Goal: Information Seeking & Learning: Learn about a topic

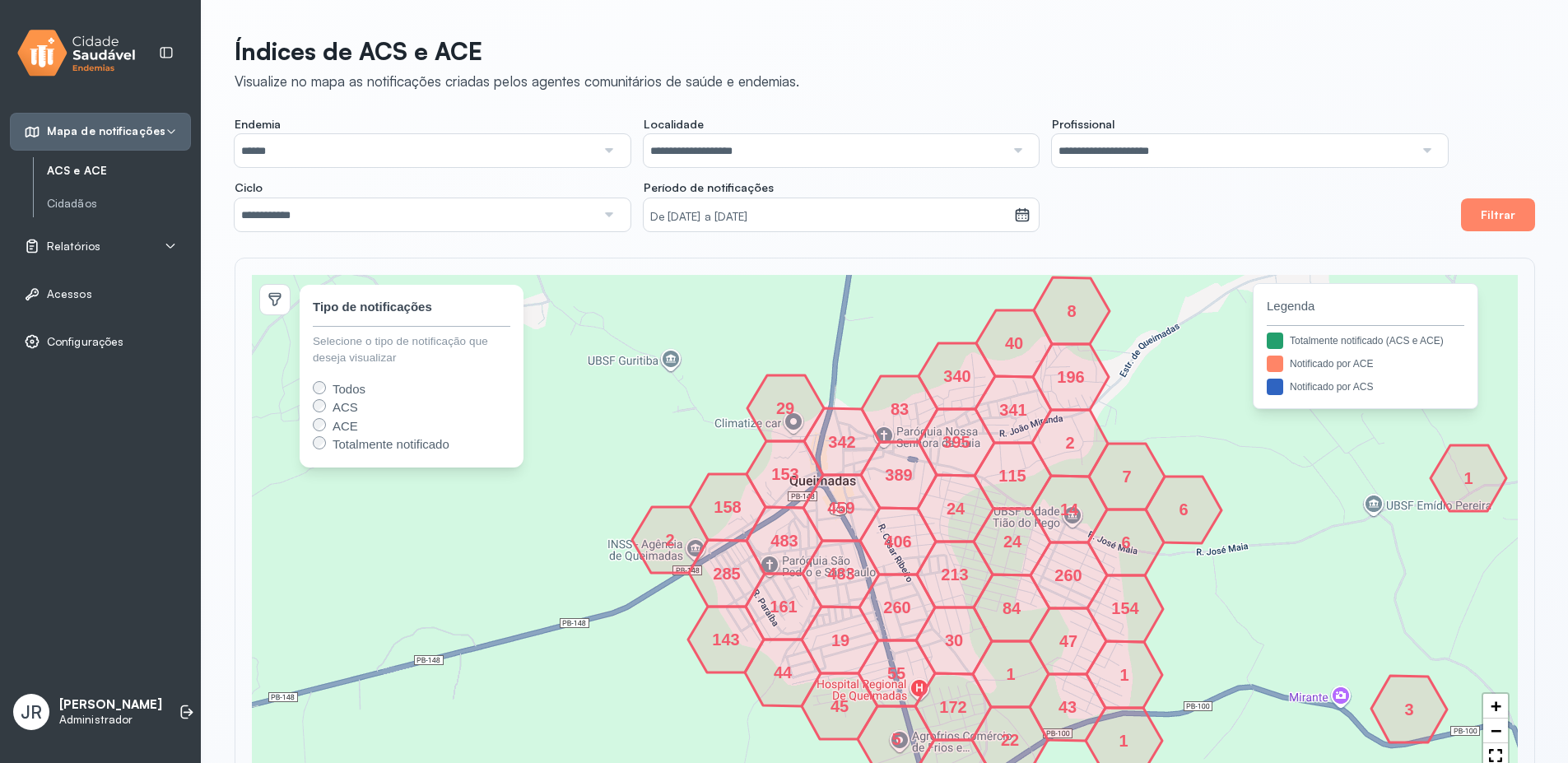
click at [64, 702] on p "[PERSON_NAME]" at bounding box center [111, 704] width 103 height 16
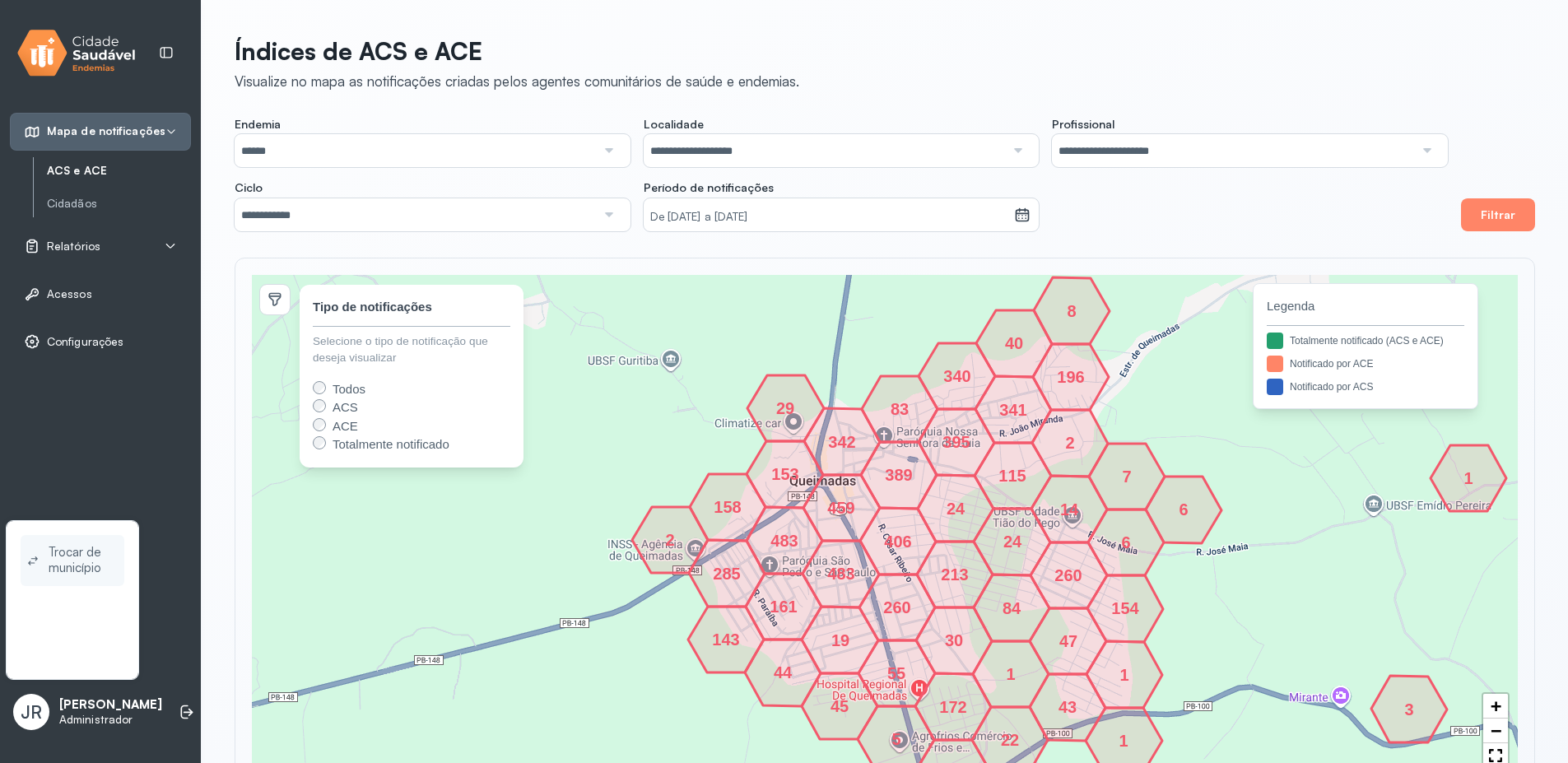
click at [70, 557] on span "Trocar de município" at bounding box center [82, 561] width 69 height 38
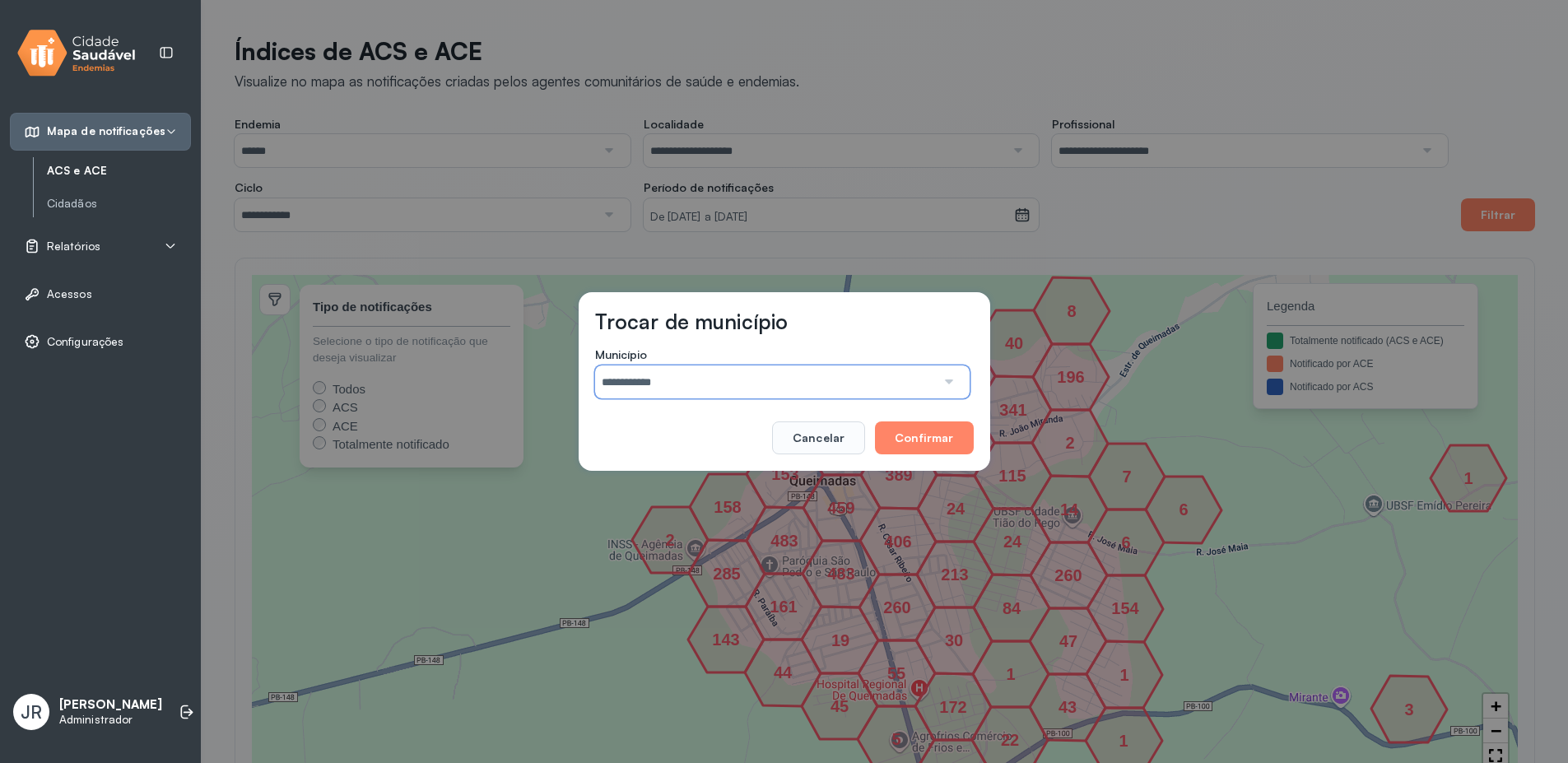
click at [674, 386] on input "**********" at bounding box center [765, 381] width 340 height 33
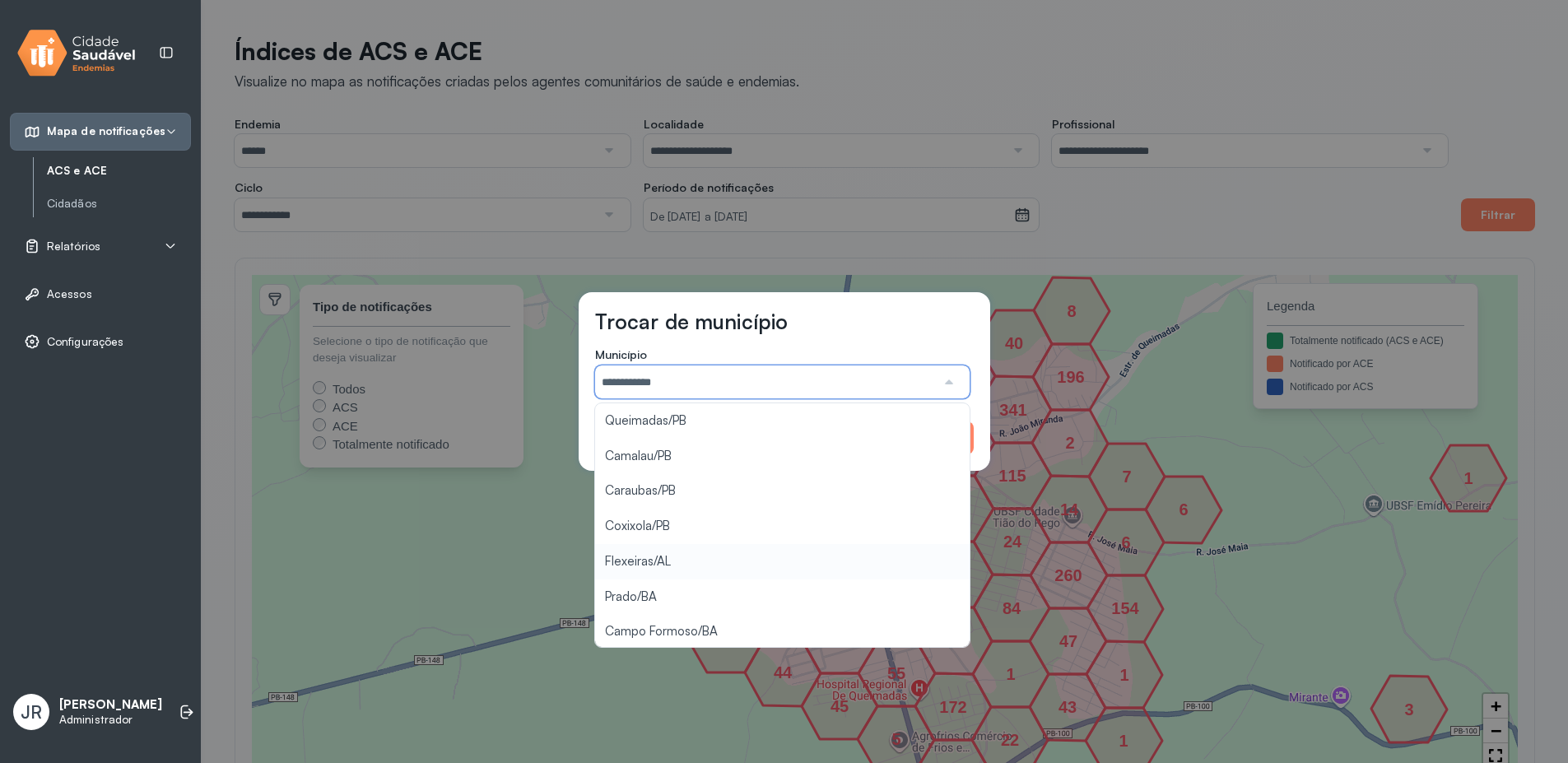
click at [652, 562] on div "**********" at bounding box center [784, 381] width 1568 height 763
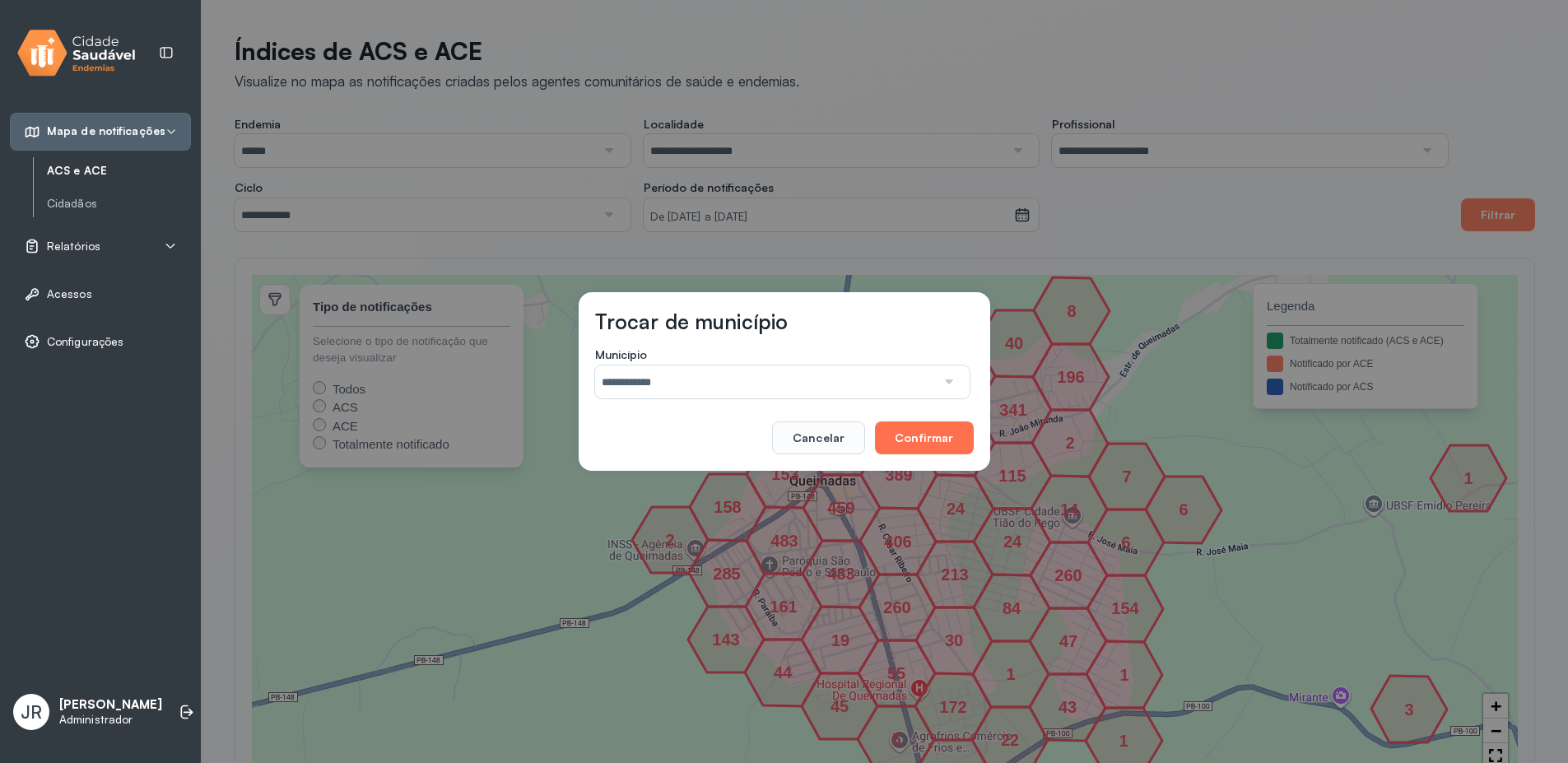
click at [937, 442] on button "Confirmar" at bounding box center [924, 438] width 98 height 33
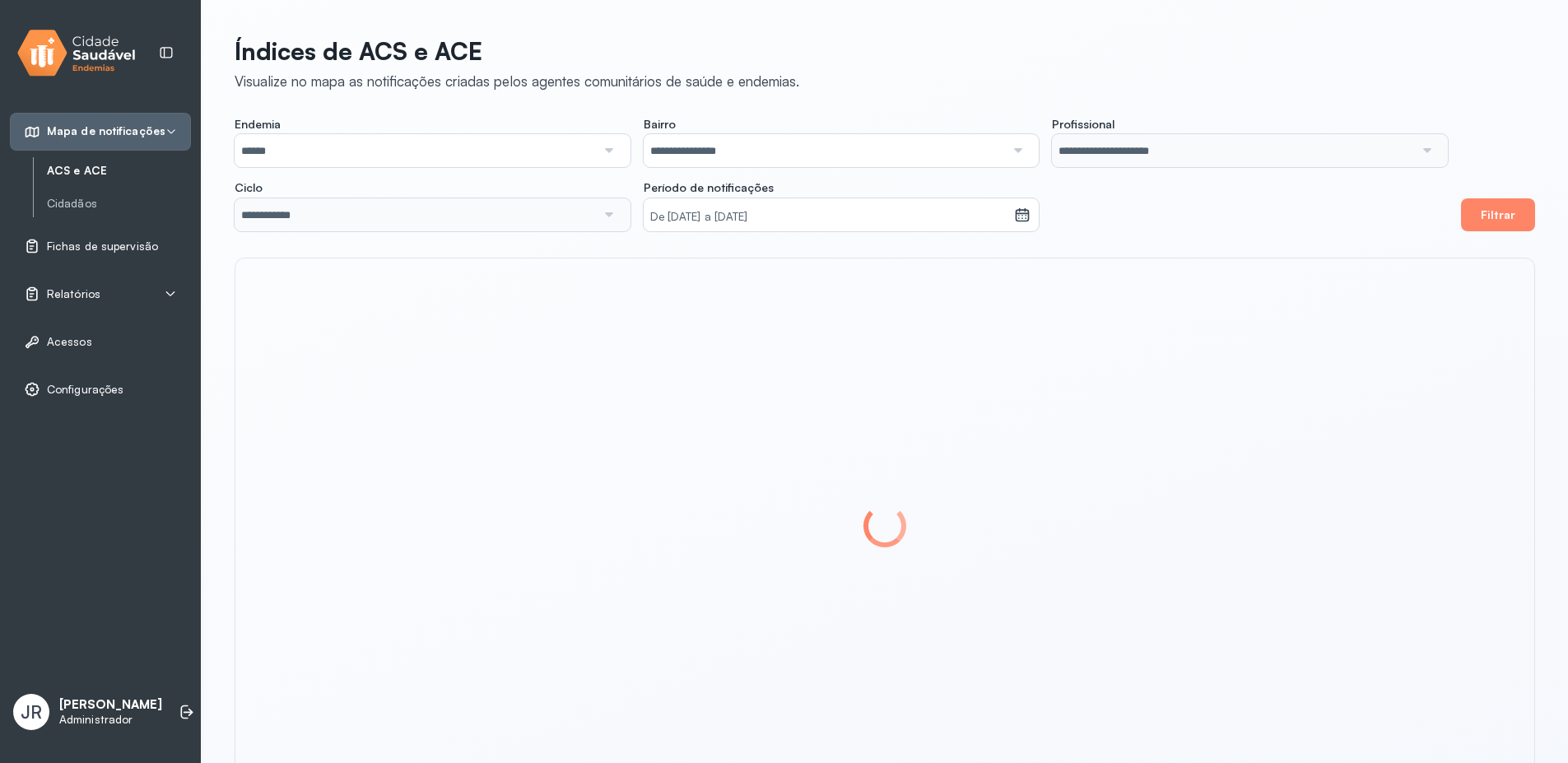
click at [131, 294] on div "Relatórios" at bounding box center [100, 293] width 153 height 16
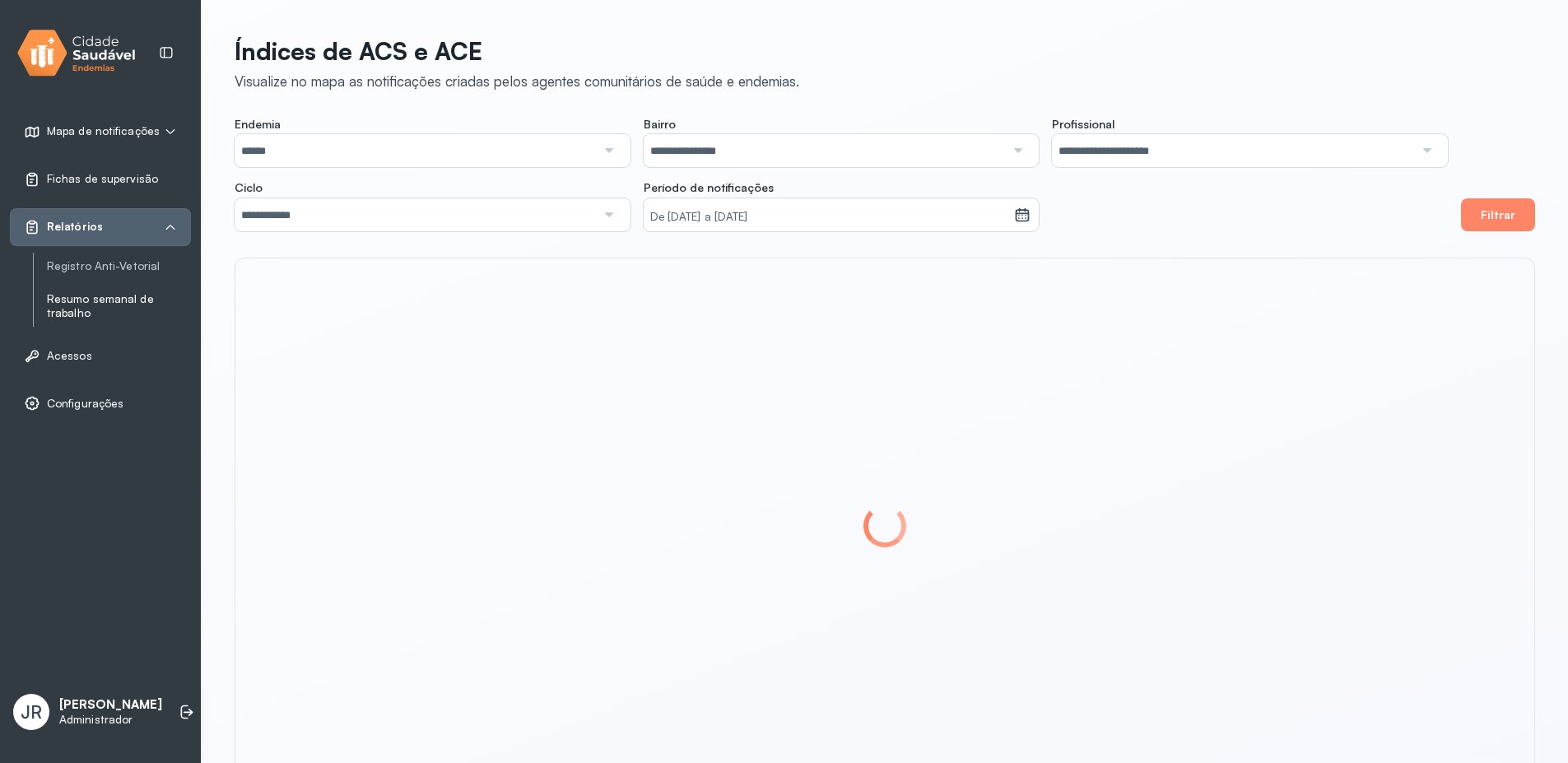
click at [105, 301] on link "Resumo semanal de trabalho" at bounding box center [119, 306] width 144 height 28
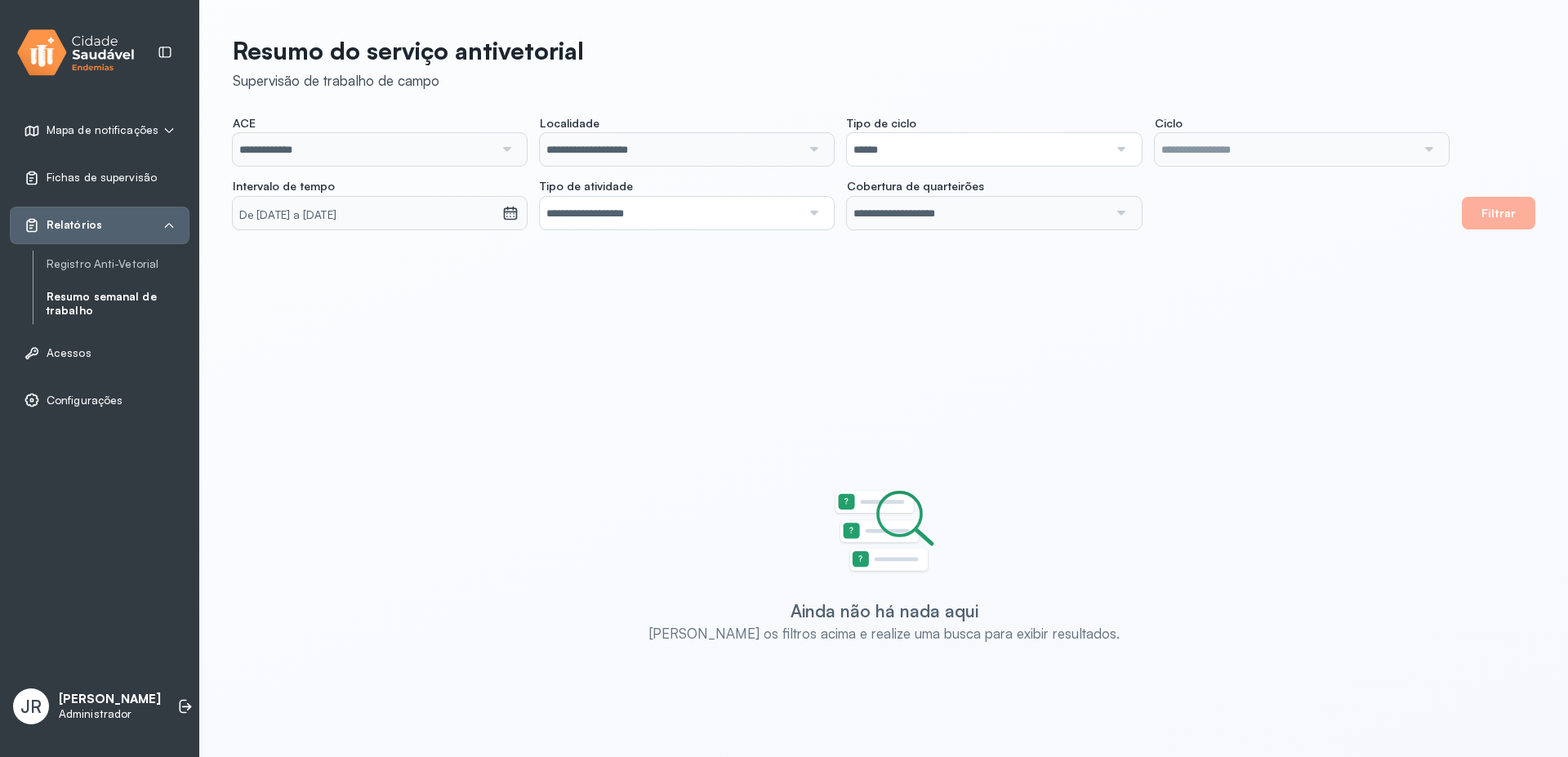
type input "**********"
click at [492, 201] on div "De [DATE] a [DATE]" at bounding box center [367, 213] width 269 height 33
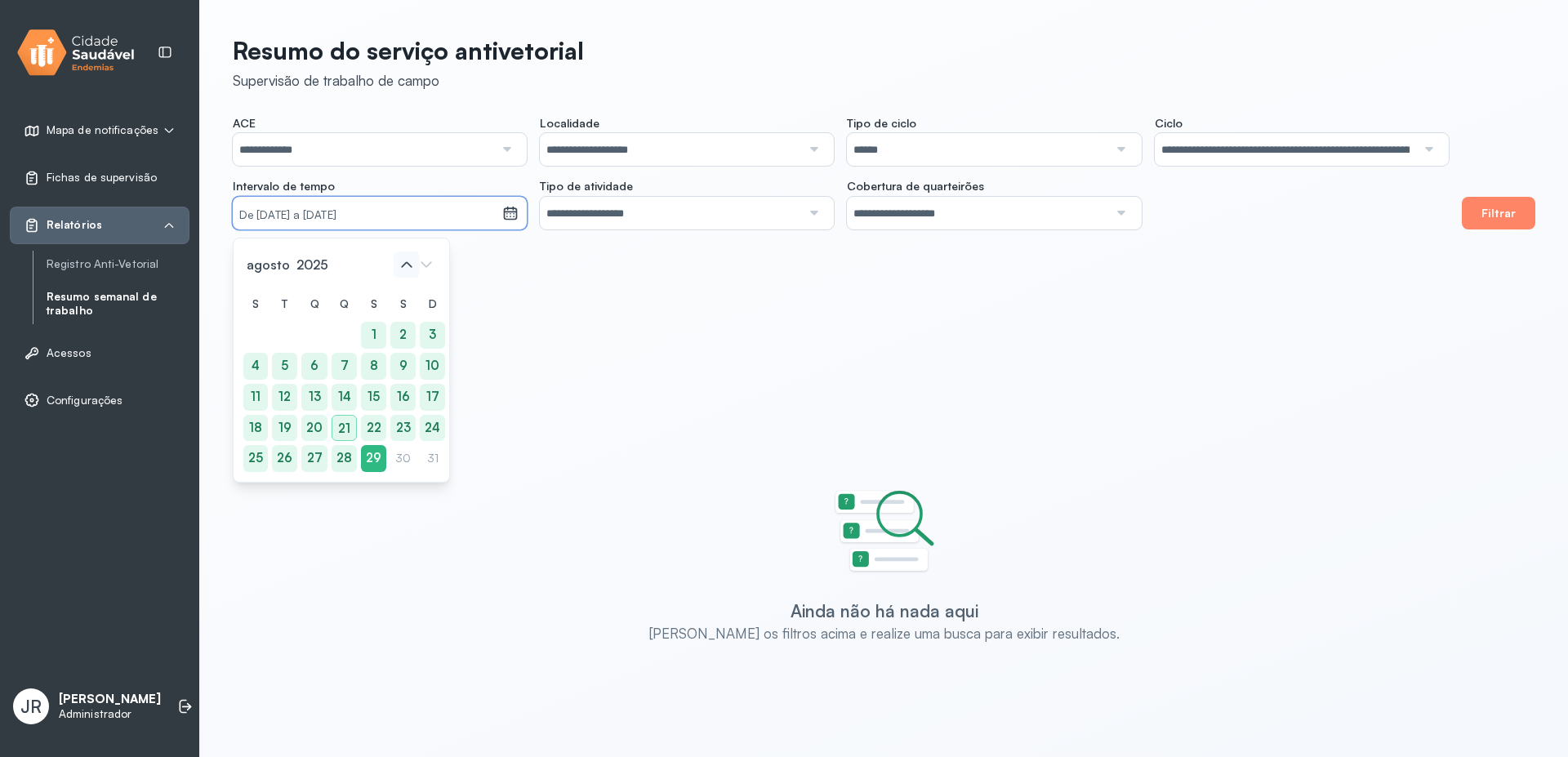
click at [403, 265] on icon at bounding box center [407, 265] width 26 height 26
click at [432, 334] on div "6" at bounding box center [433, 335] width 26 height 27
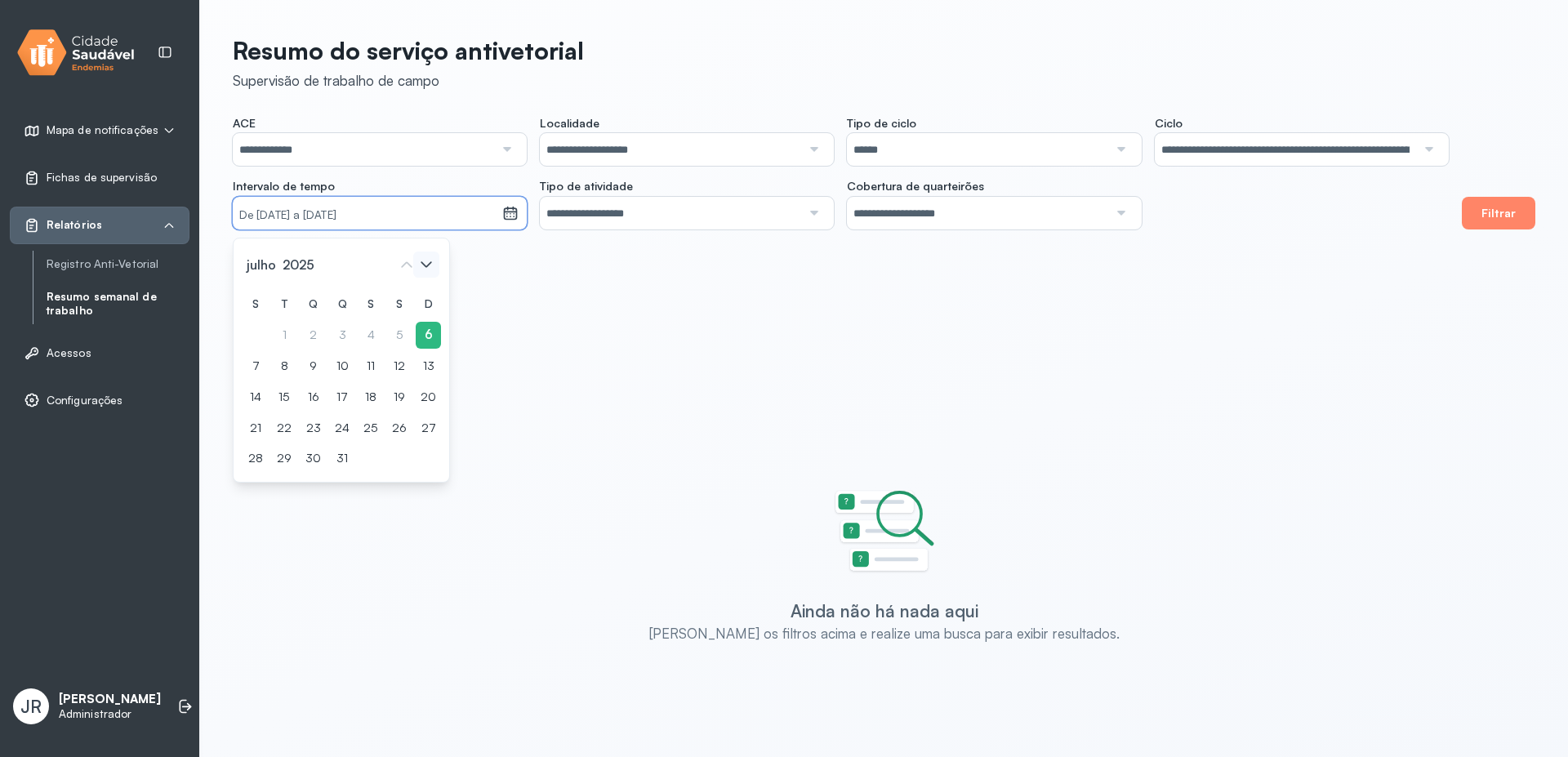
click at [430, 265] on icon at bounding box center [426, 265] width 26 height 26
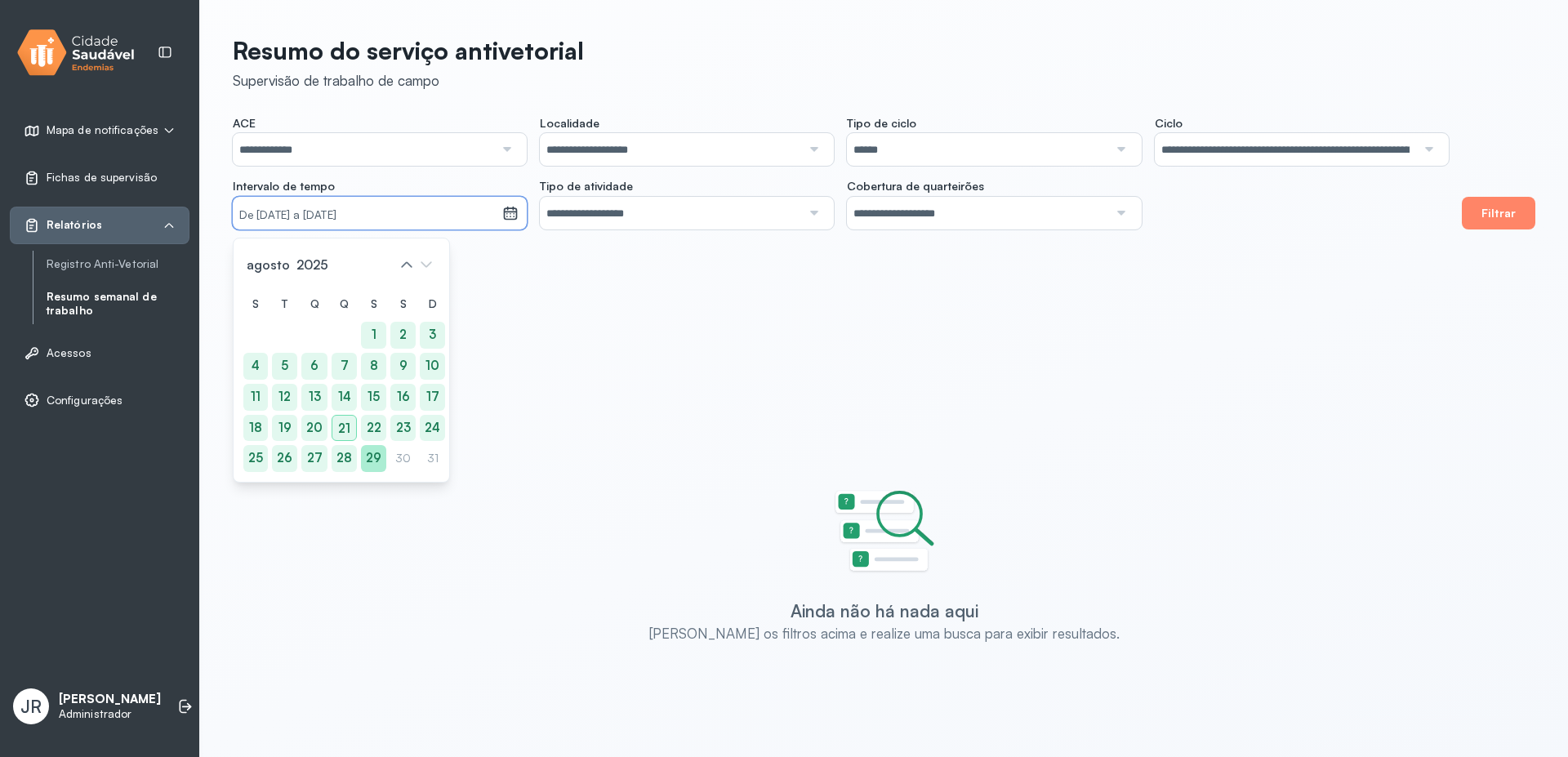
click at [369, 461] on div "29" at bounding box center [373, 458] width 25 height 27
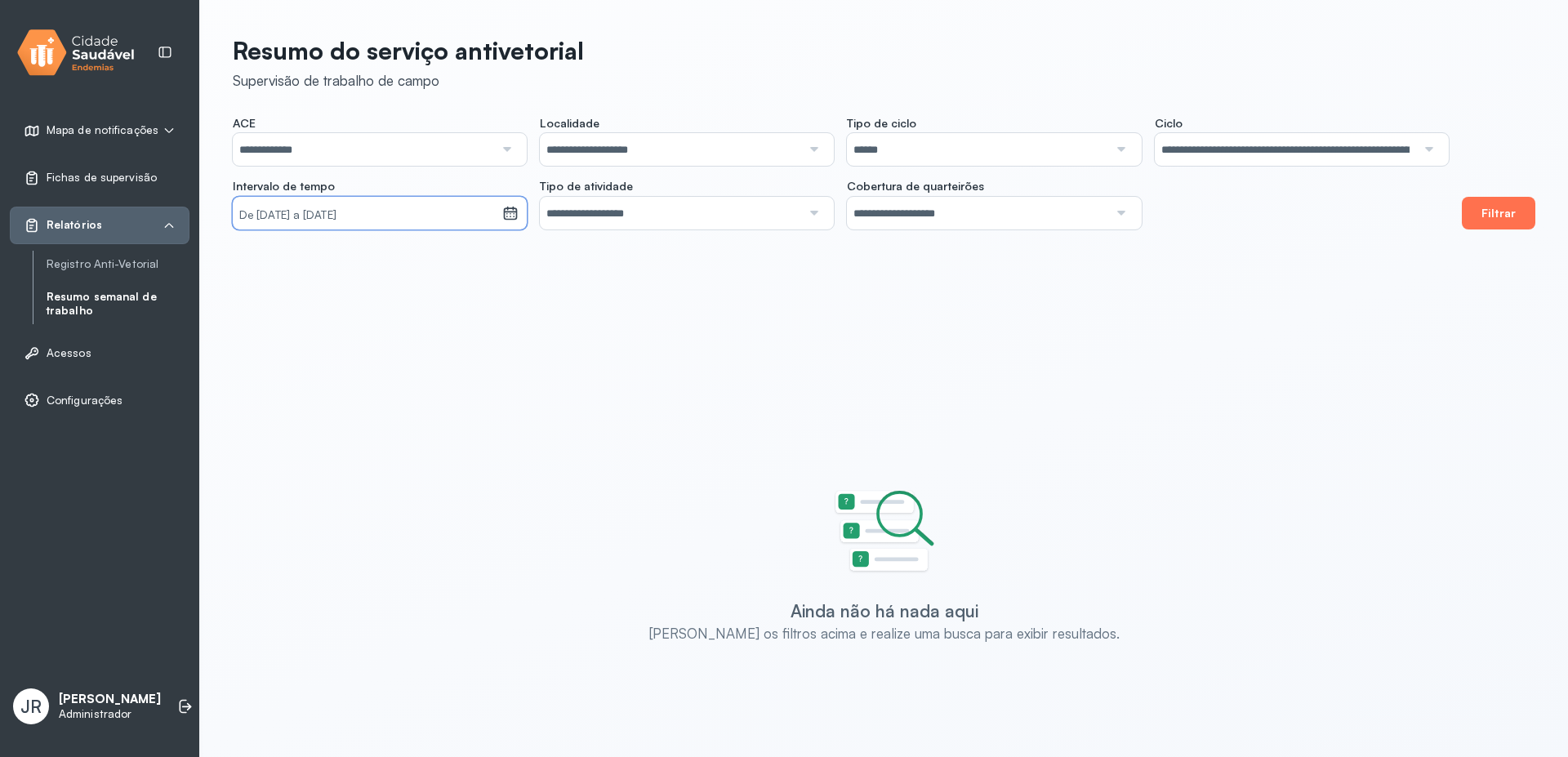
click at [1502, 210] on button "Filtrar" at bounding box center [1499, 213] width 73 height 33
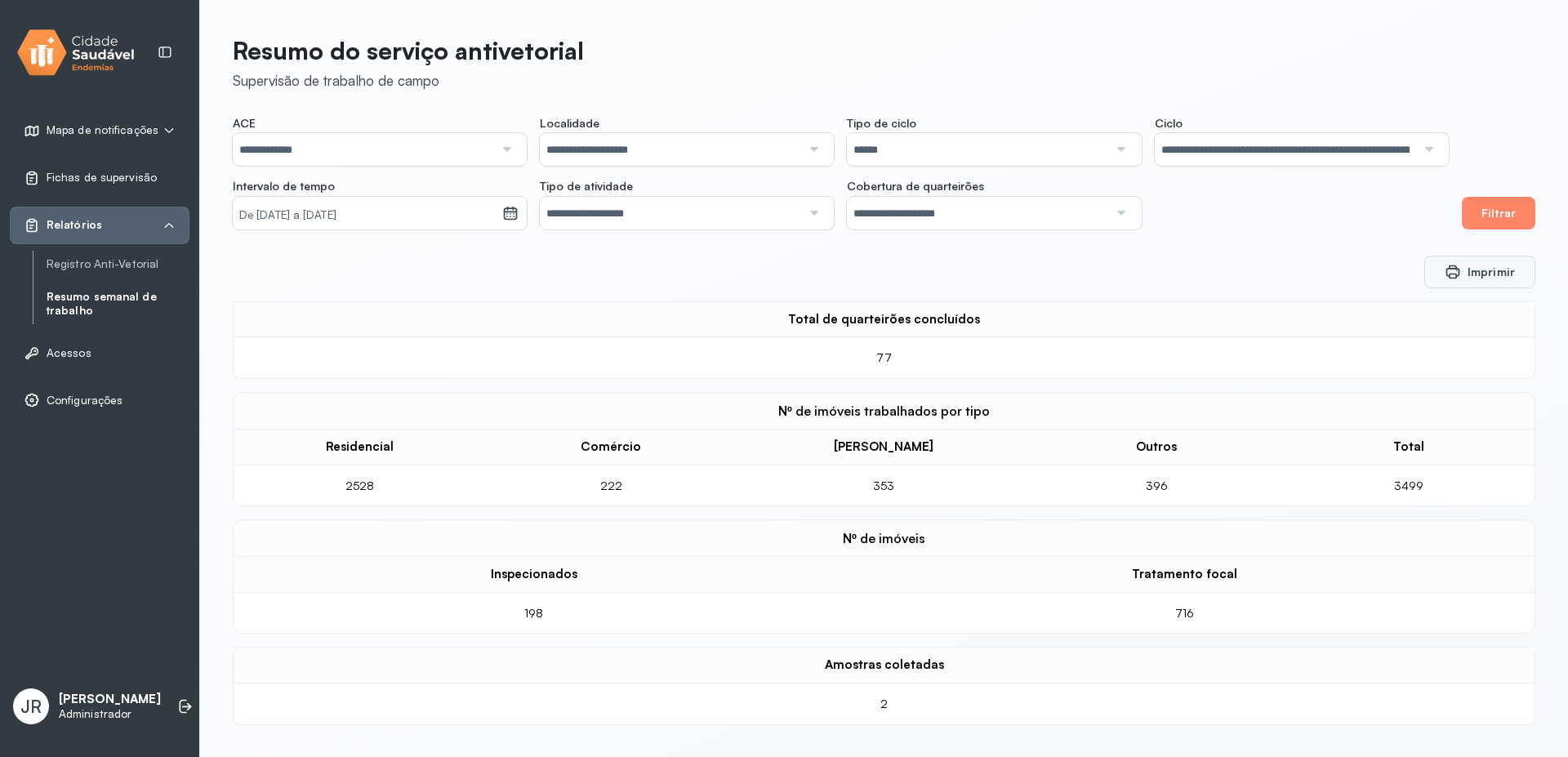
click at [1470, 266] on button "Imprimir" at bounding box center [1480, 271] width 111 height 33
click at [0, 0] on link "Registro Anti-Vetorial" at bounding box center [0, 0] width 0 height 0
click at [136, 261] on link "Registro Anti-Vetorial" at bounding box center [118, 264] width 143 height 14
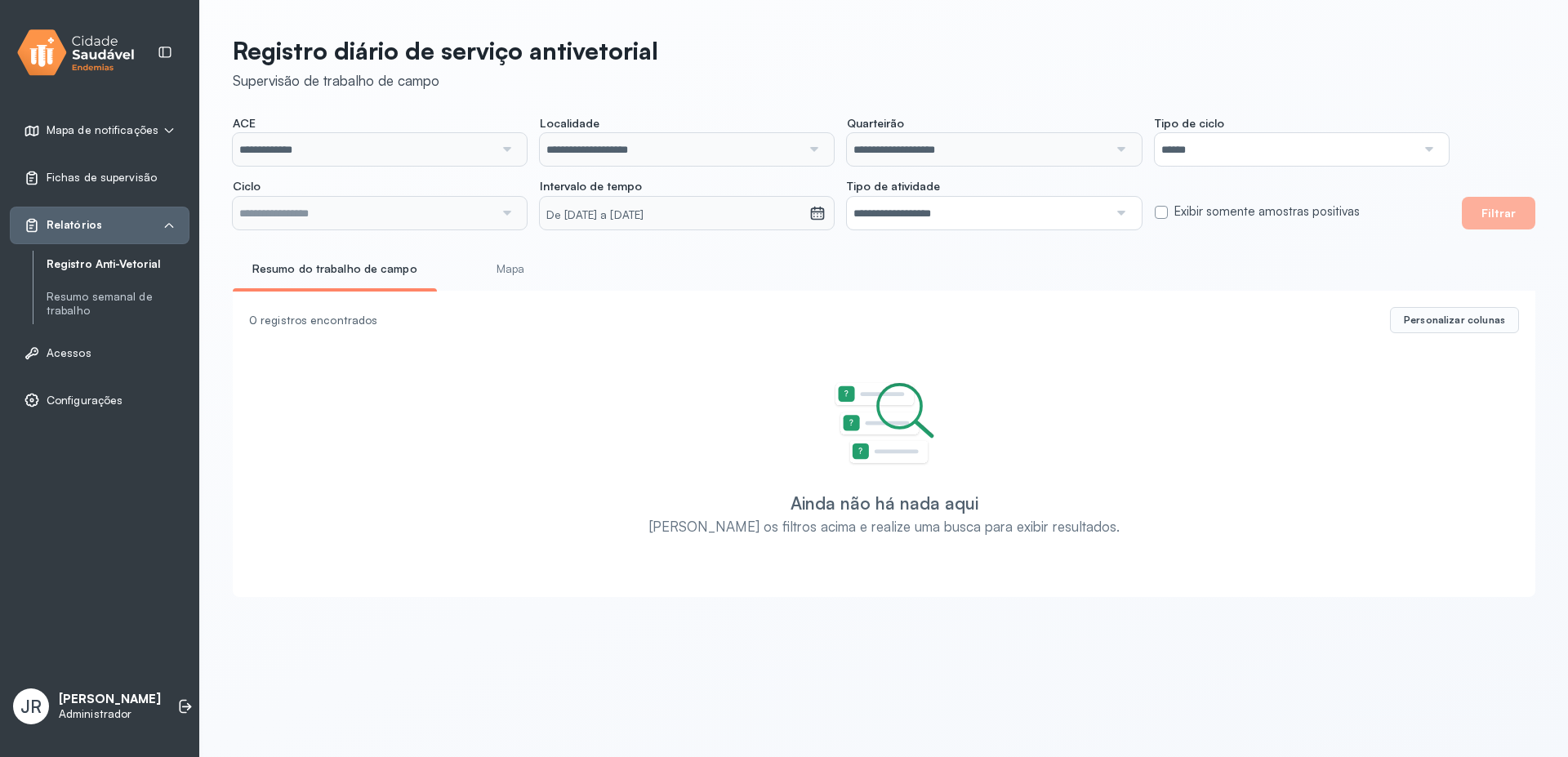
type input "**********"
click at [758, 211] on small "De [DATE] a [DATE]" at bounding box center [674, 215] width 256 height 16
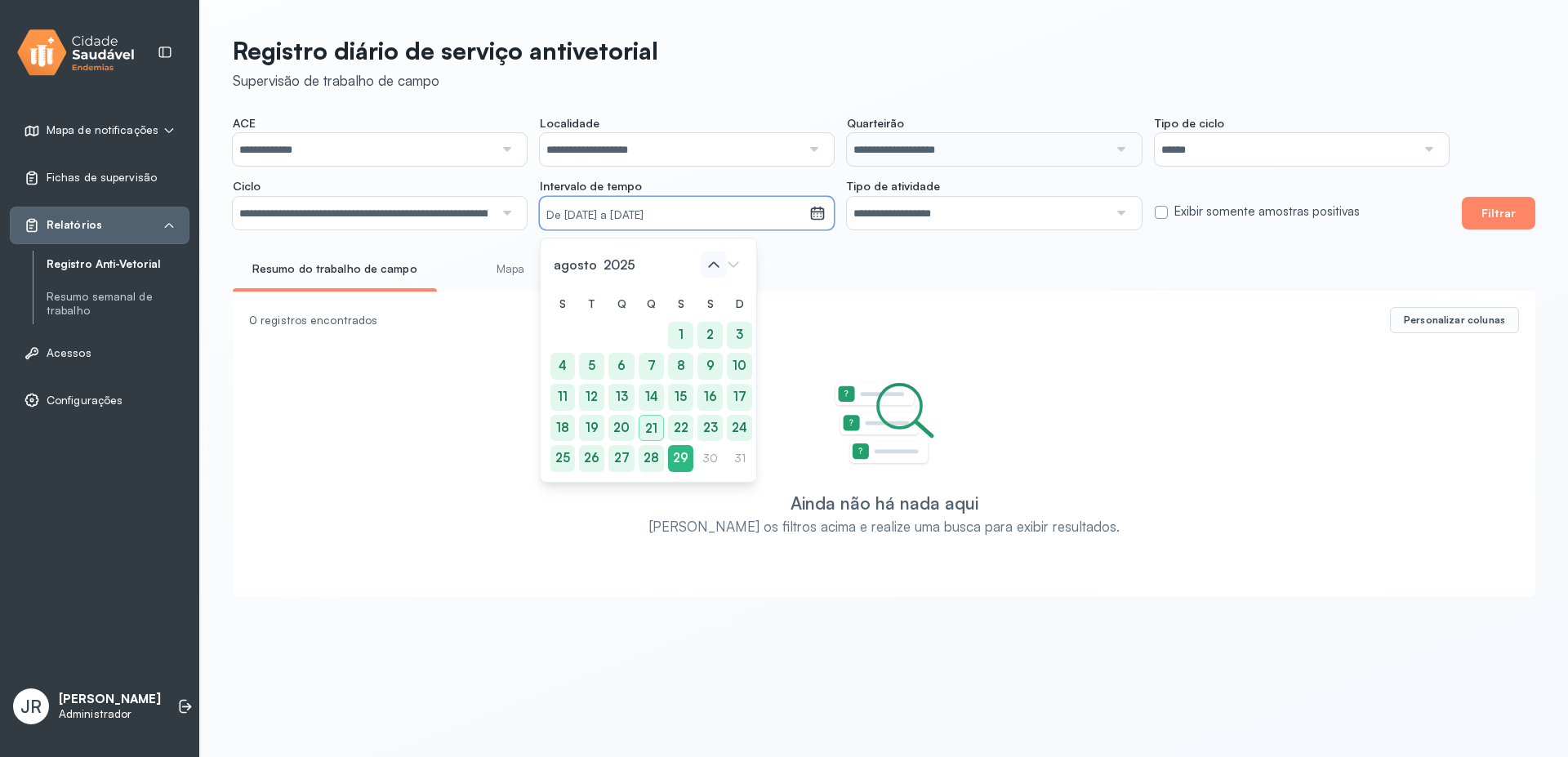
click at [718, 262] on icon at bounding box center [714, 265] width 26 height 26
click at [730, 333] on div "6" at bounding box center [740, 335] width 26 height 27
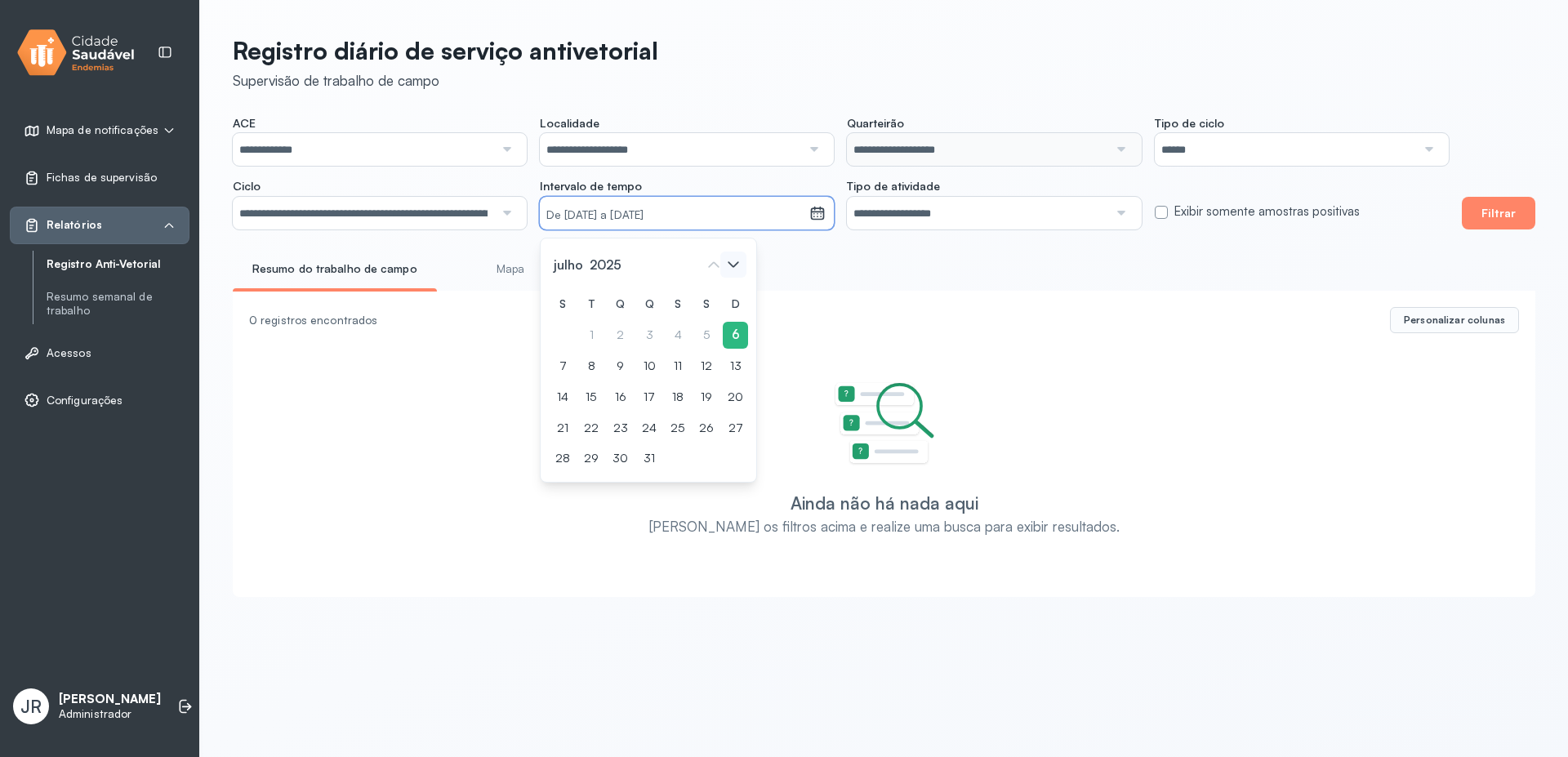
click at [732, 264] on icon at bounding box center [733, 265] width 10 height 6
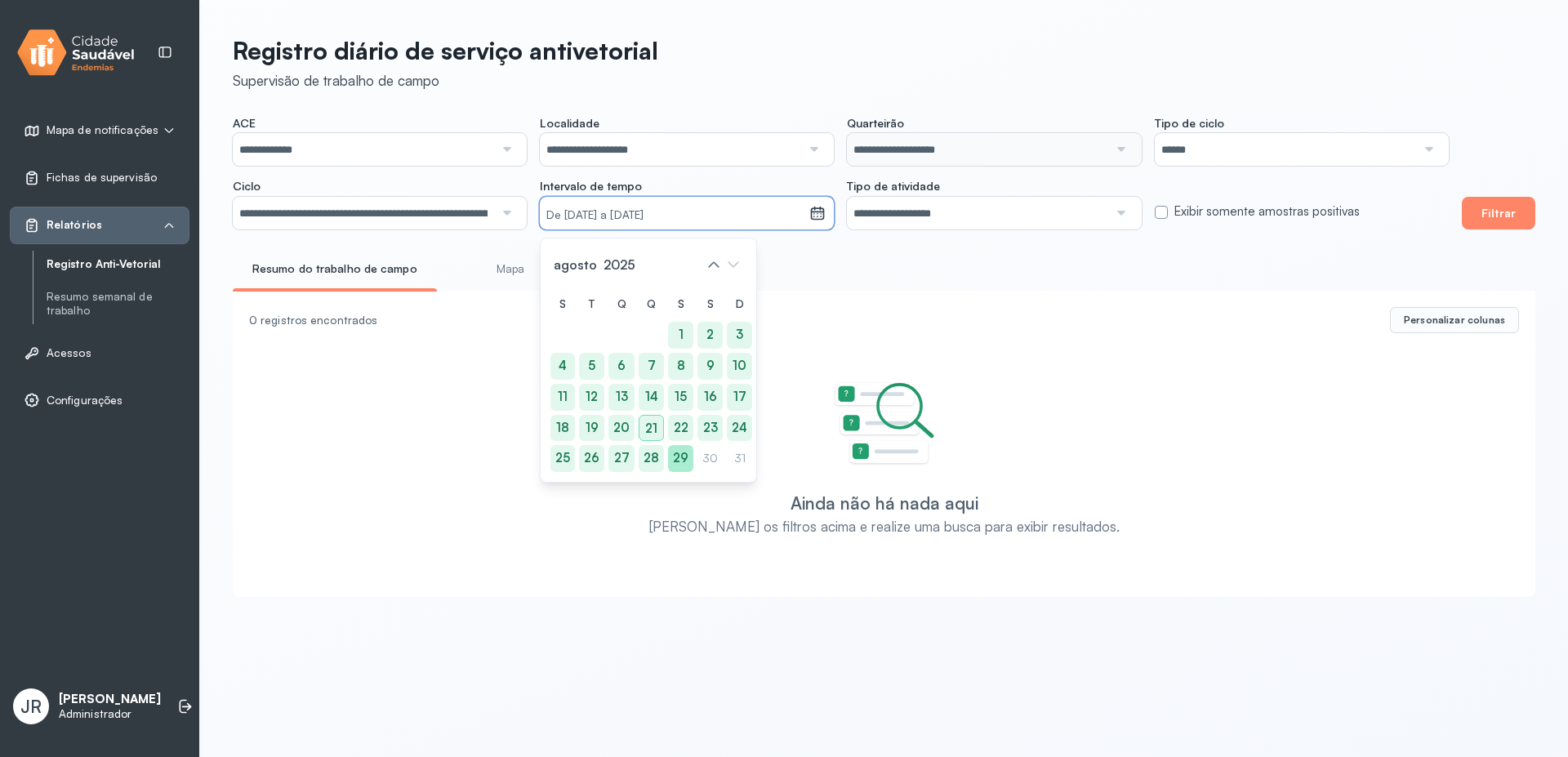
click at [681, 458] on div "29" at bounding box center [680, 458] width 25 height 27
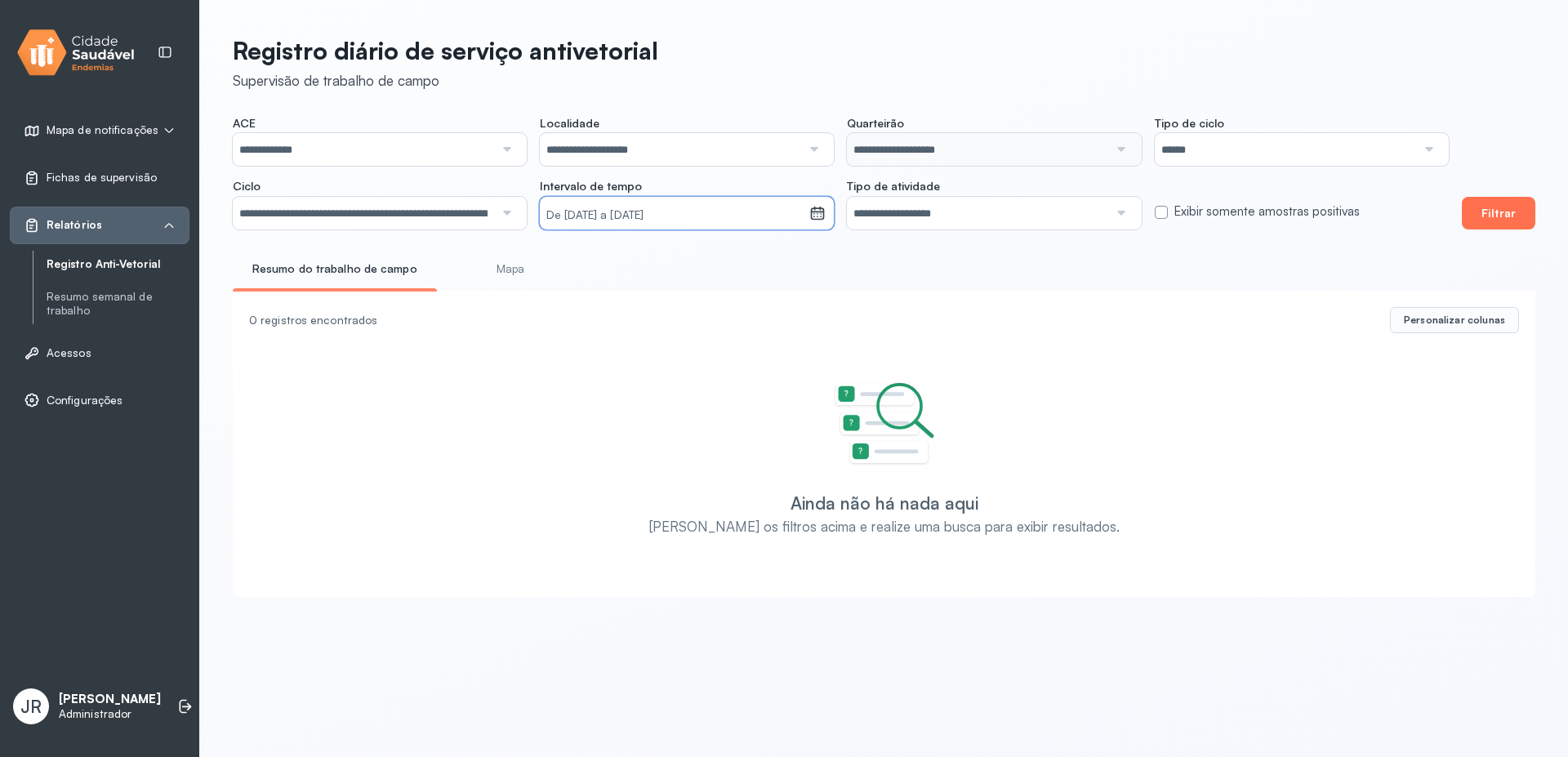
click at [1508, 218] on button "Filtrar" at bounding box center [1499, 213] width 73 height 33
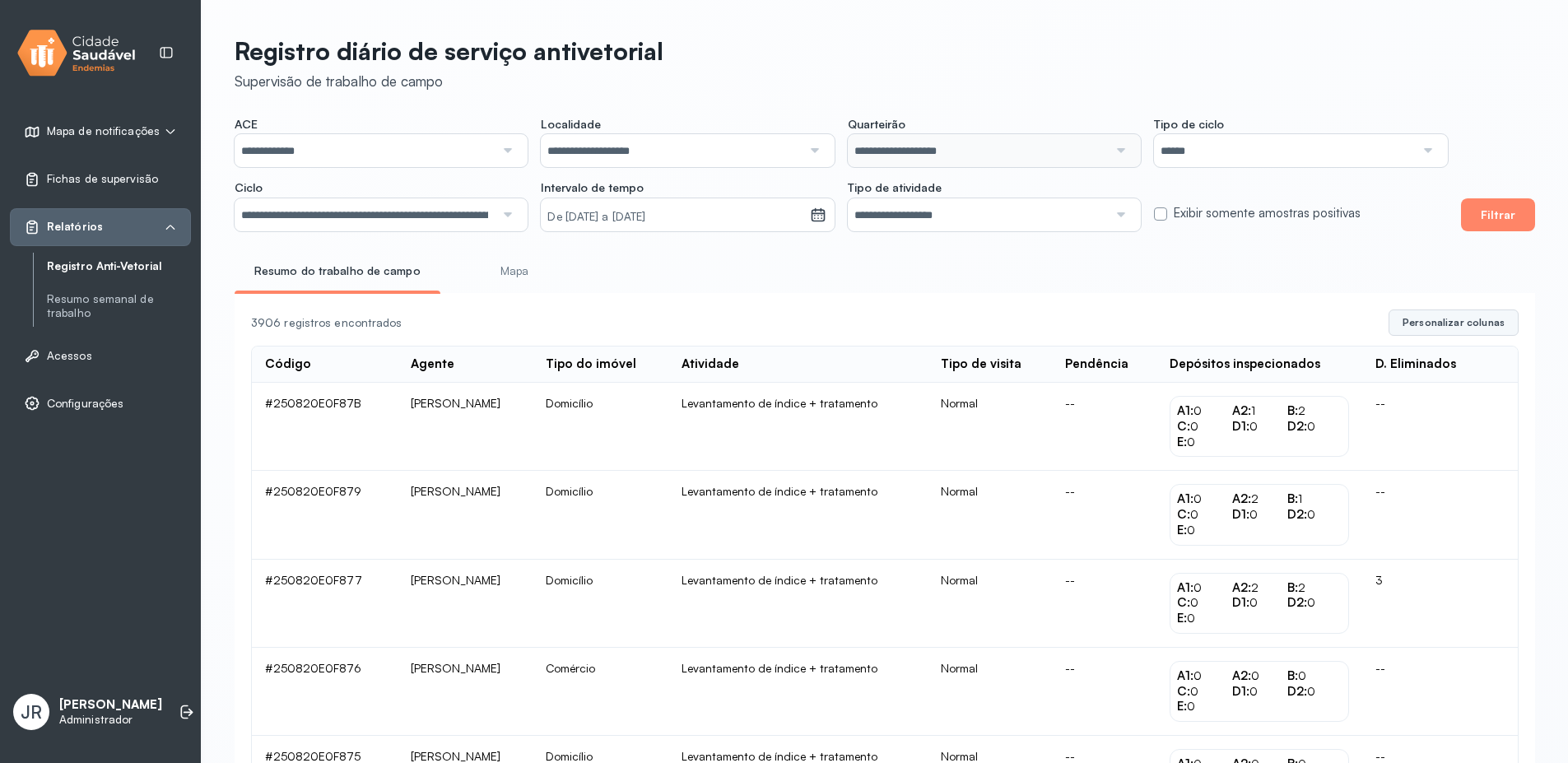
click at [1454, 320] on button "Personalizar colunas" at bounding box center [1454, 322] width 131 height 26
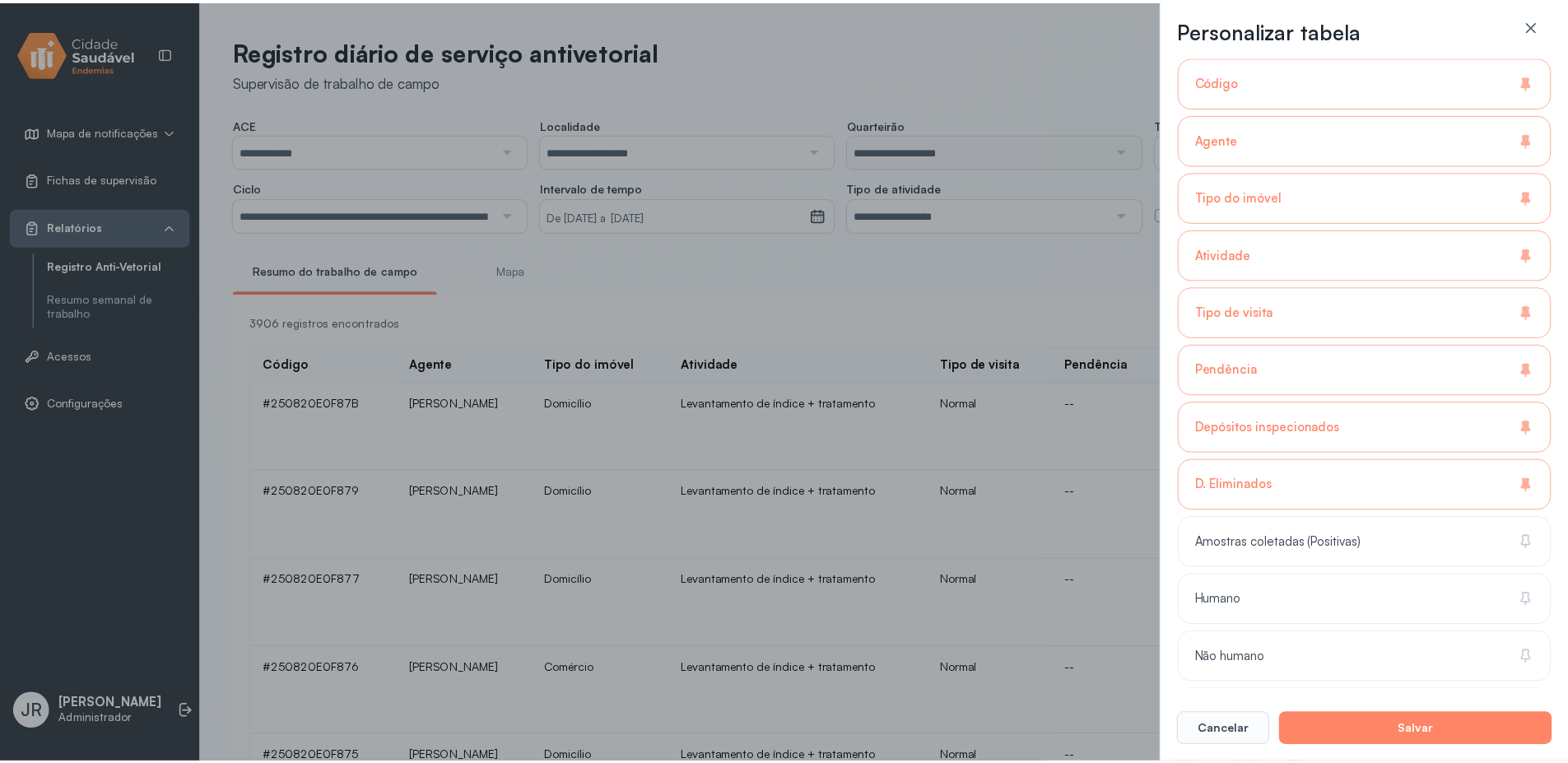
scroll to position [296, 0]
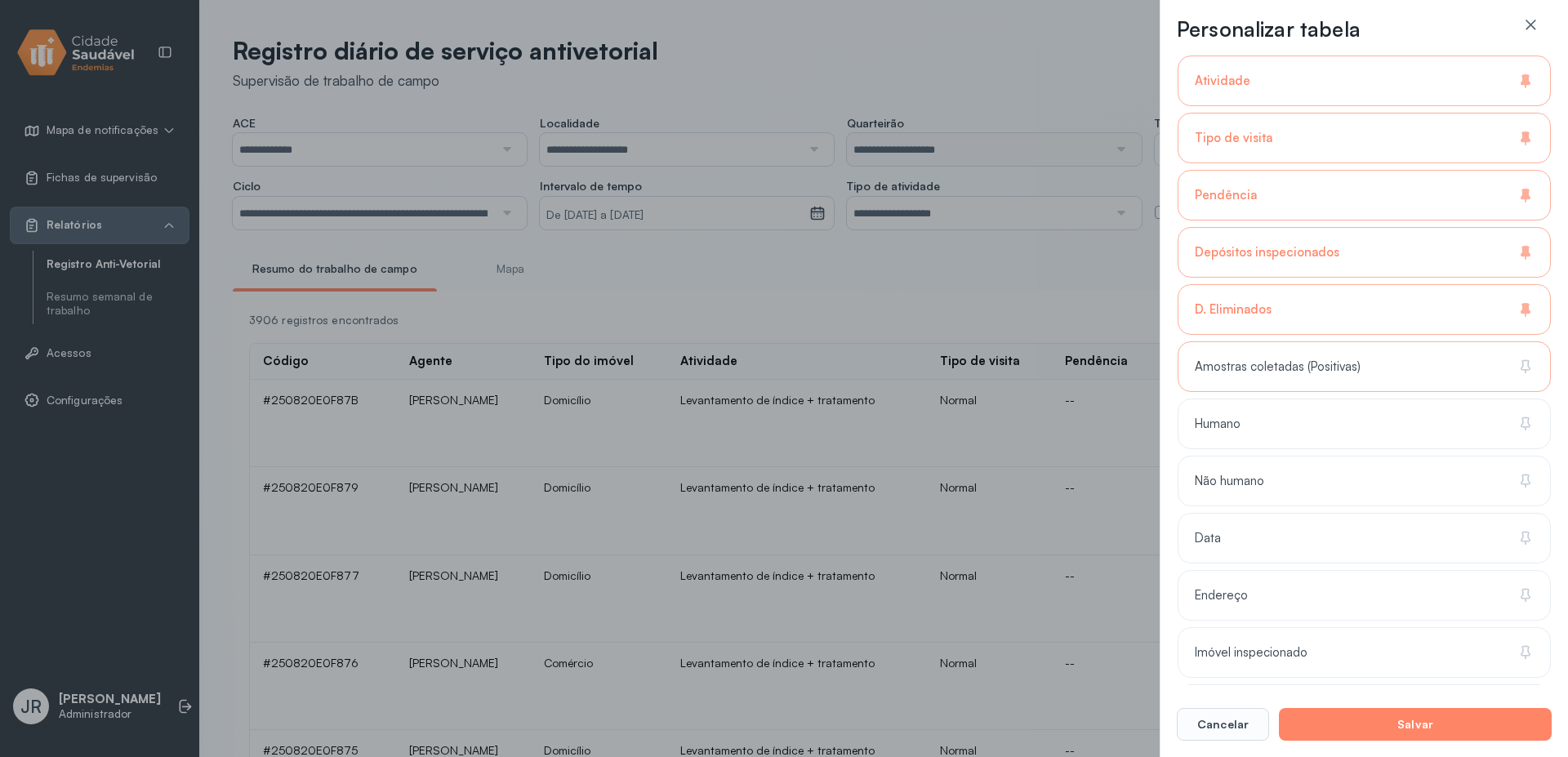
click at [1331, 399] on div "Amostras coletadas (Positivas)" at bounding box center [1364, 424] width 373 height 51
click at [1331, 377] on div "Amostras coletadas (Positivas)" at bounding box center [1364, 367] width 373 height 51
click at [1205, 734] on button "Cancelar" at bounding box center [1223, 724] width 92 height 33
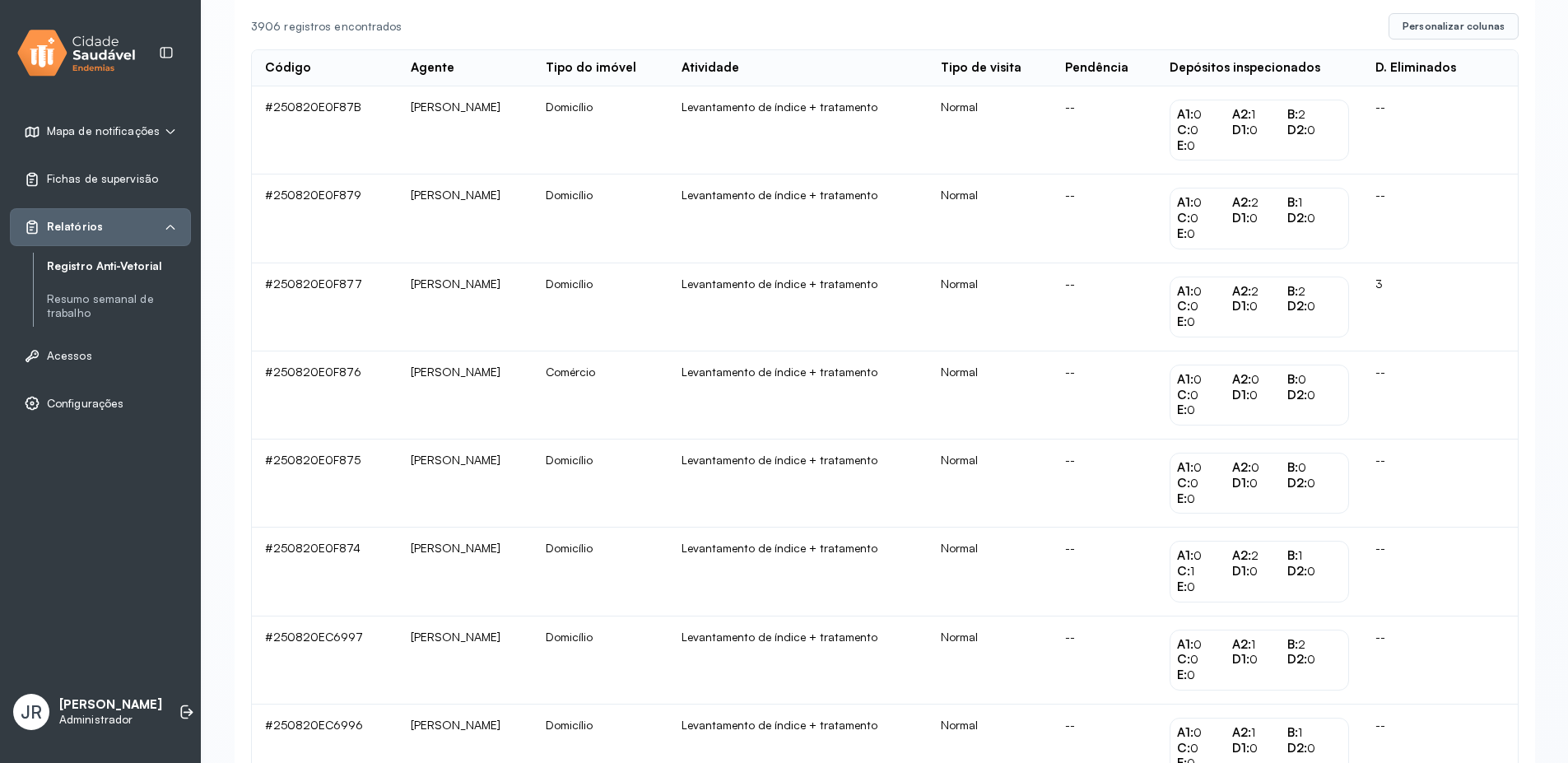
click at [334, 102] on td "#250820E0F87B" at bounding box center [324, 130] width 146 height 88
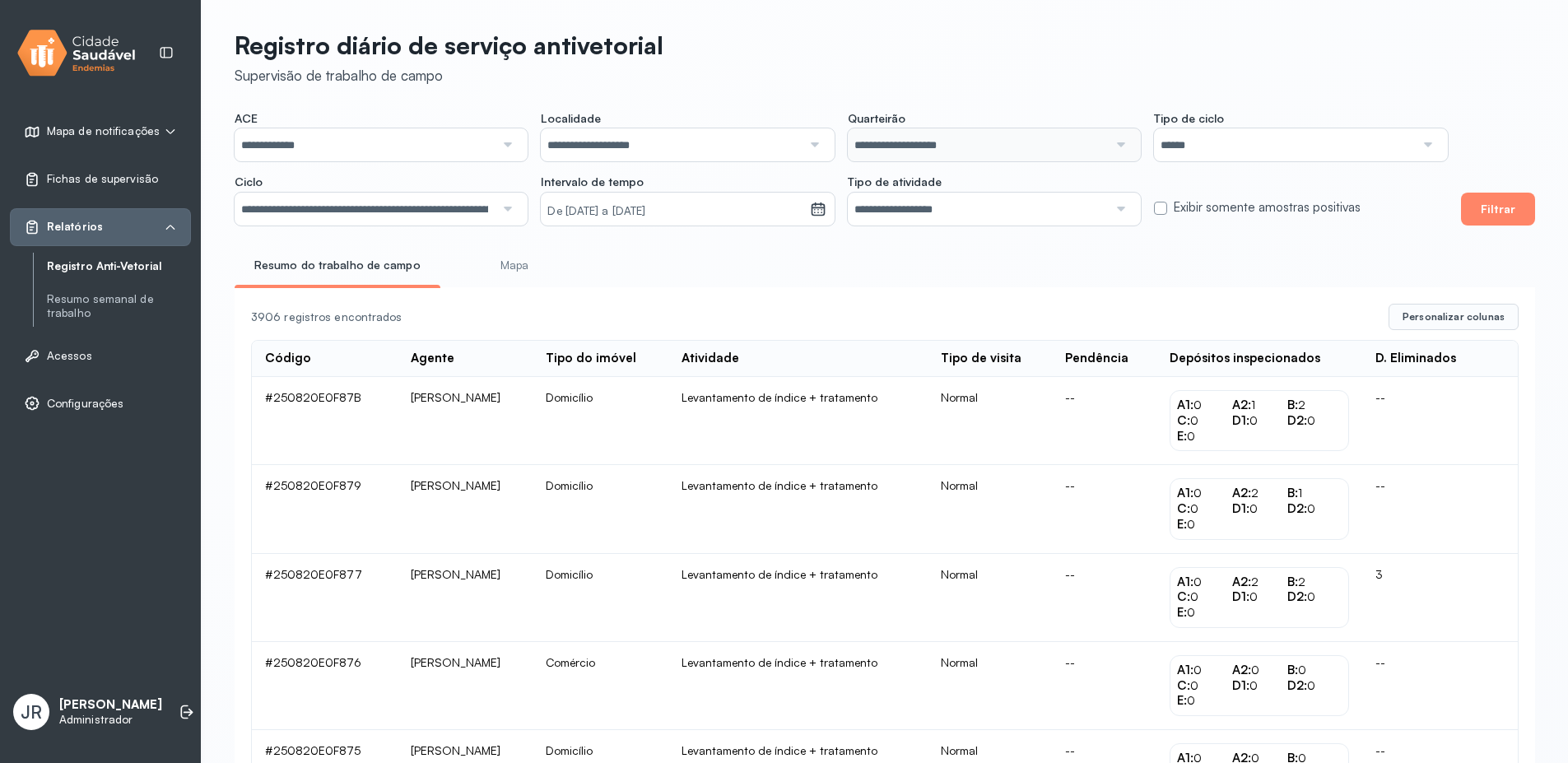
scroll to position [0, 0]
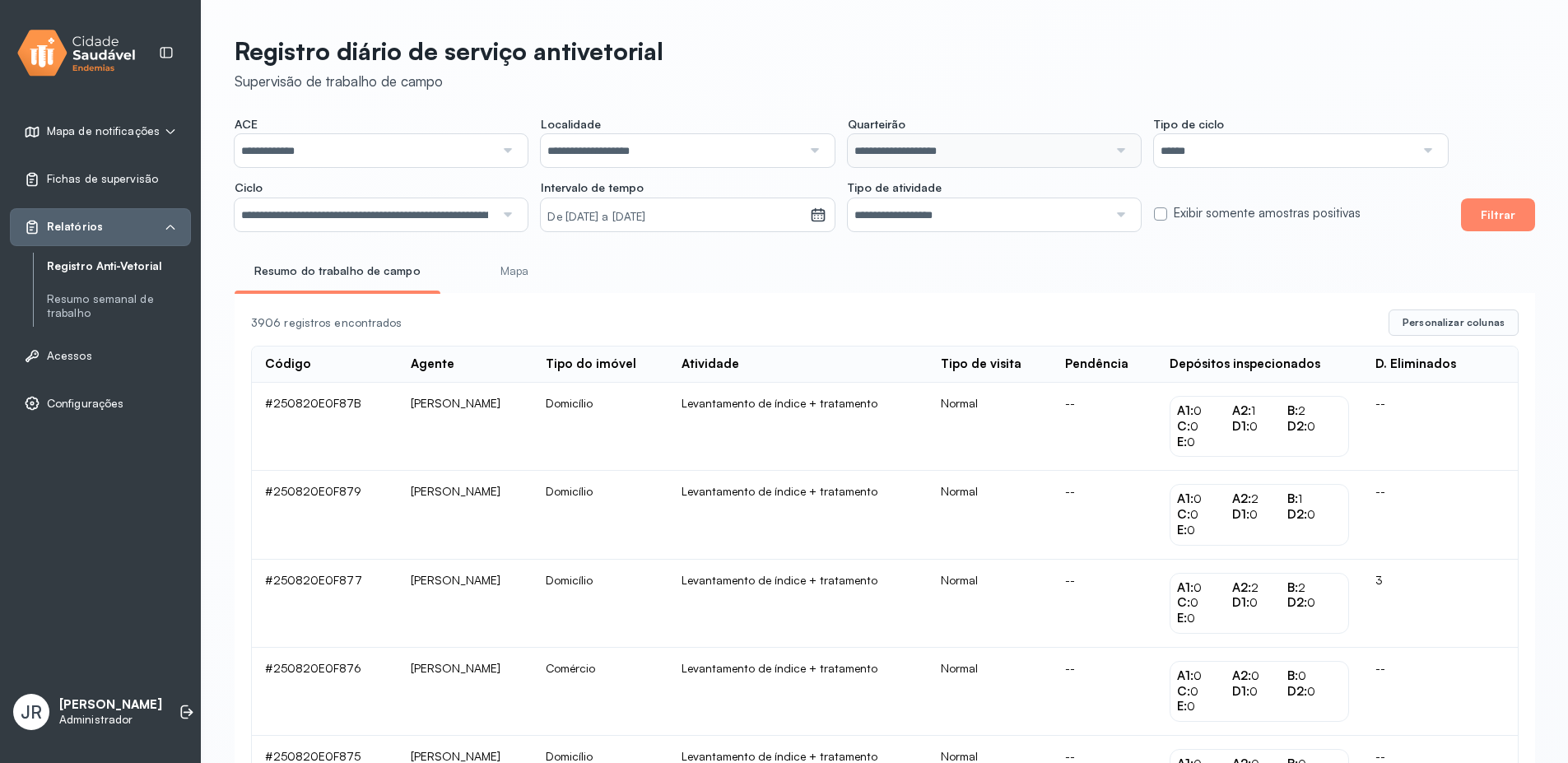
click at [513, 277] on link "Mapa" at bounding box center [514, 270] width 122 height 27
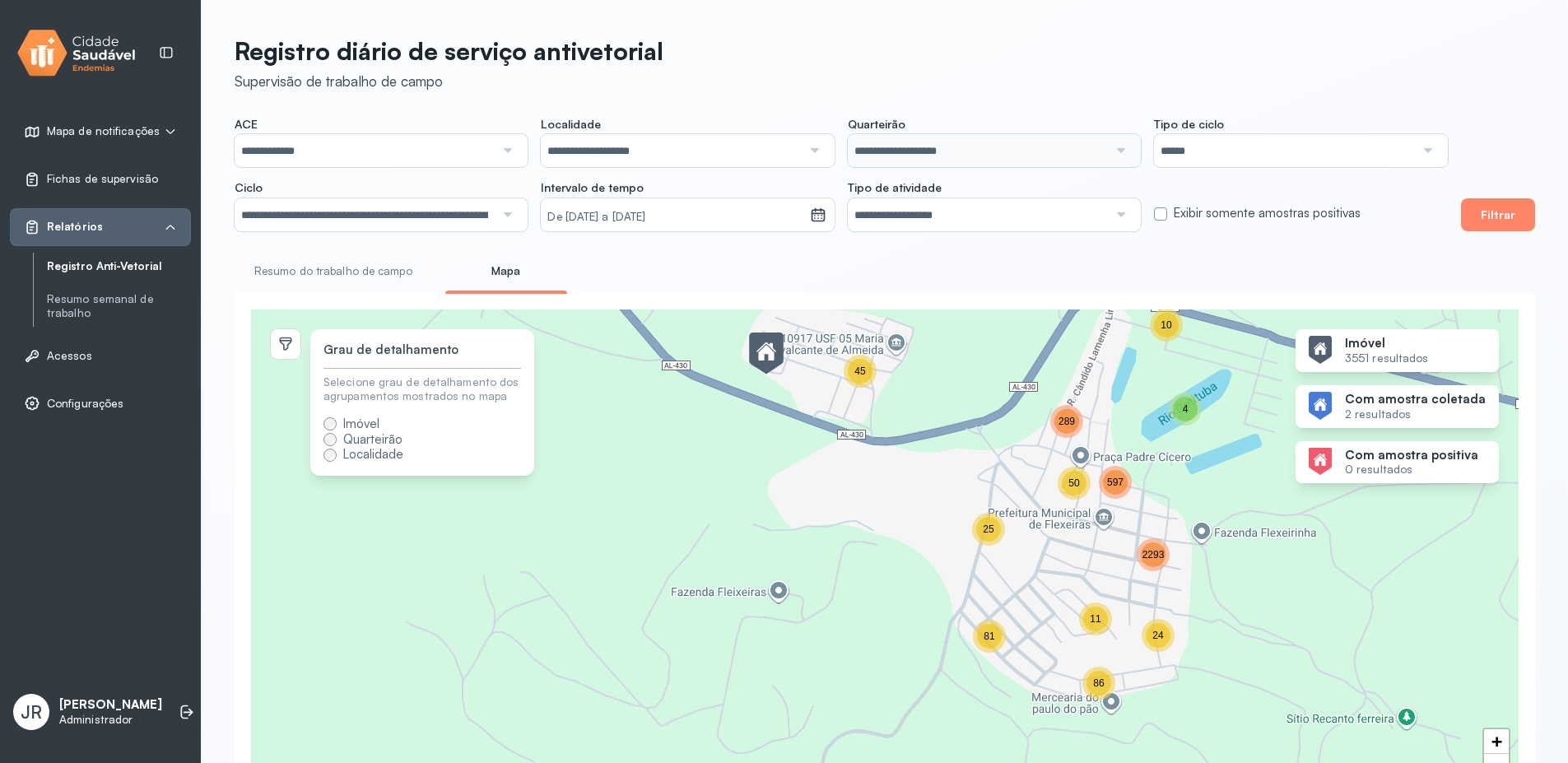
drag, startPoint x: 1244, startPoint y: 547, endPoint x: 1124, endPoint y: 543, distance: 120.1
click at [1128, 543] on div "10 86 45 289 4 24 2293 597 50 81 11 25 + −" at bounding box center [884, 561] width 1267 height 504
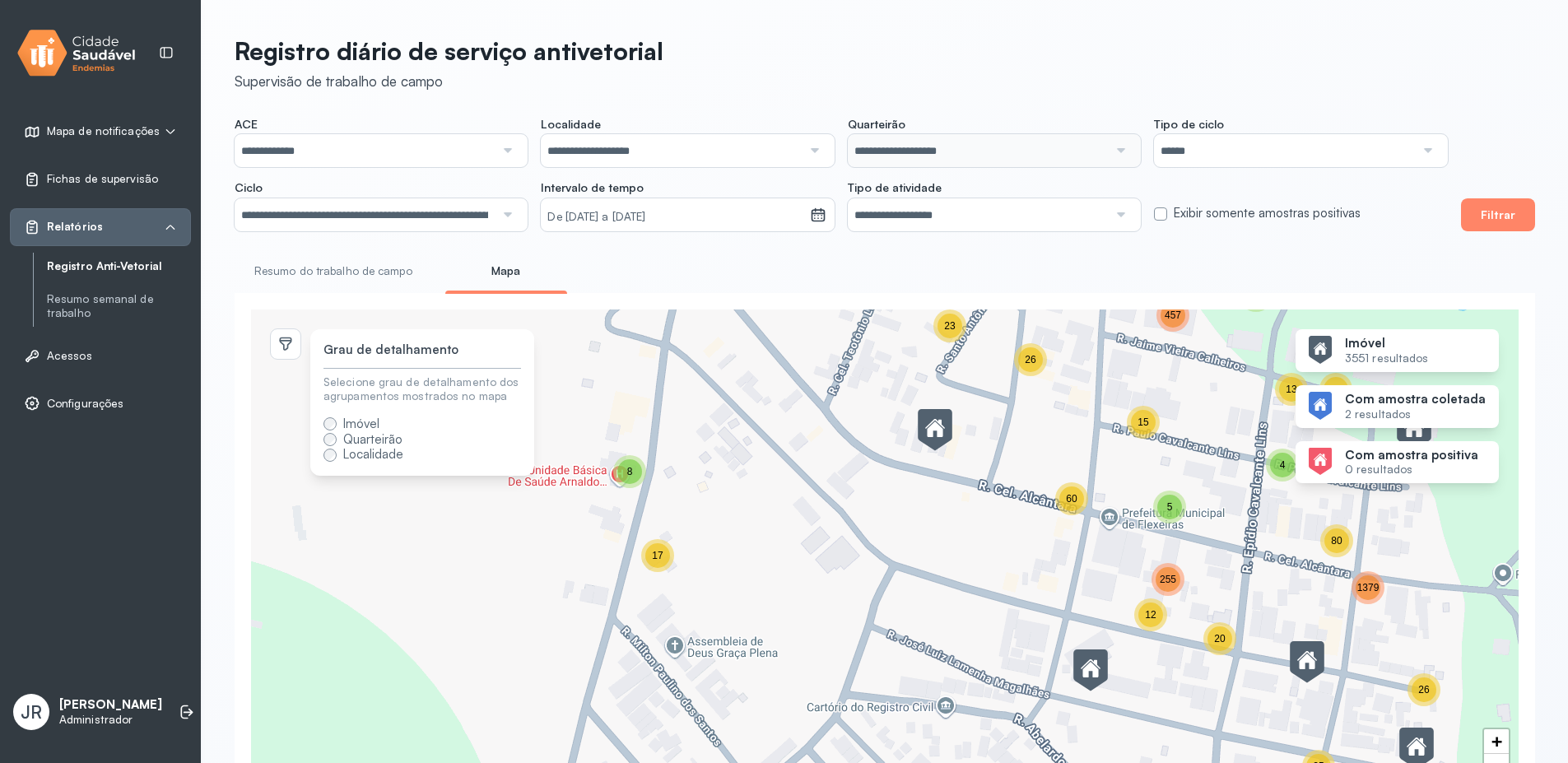
click at [1068, 505] on span "60" at bounding box center [1071, 498] width 10 height 11
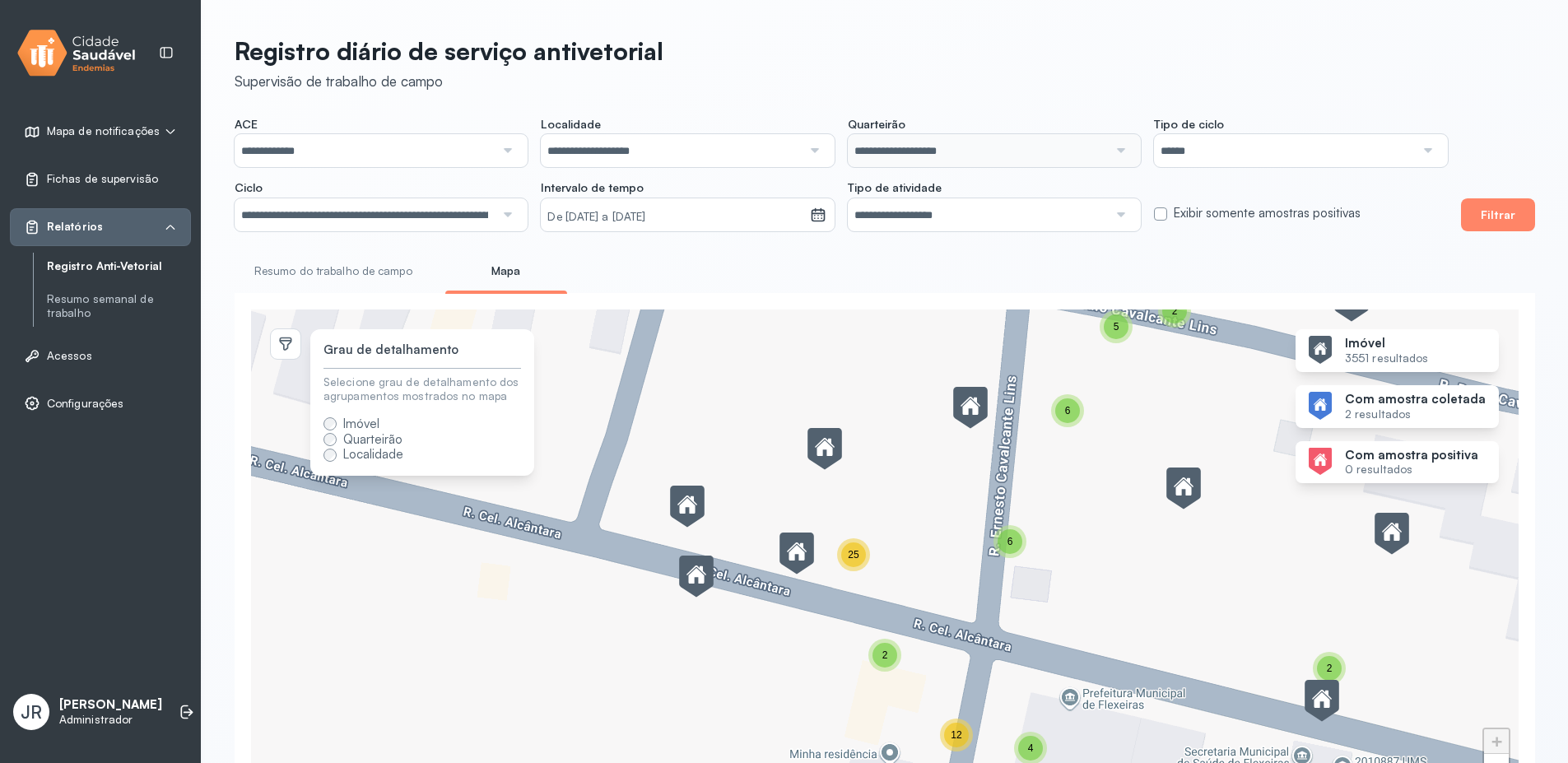
click at [853, 564] on div "25" at bounding box center [854, 555] width 25 height 25
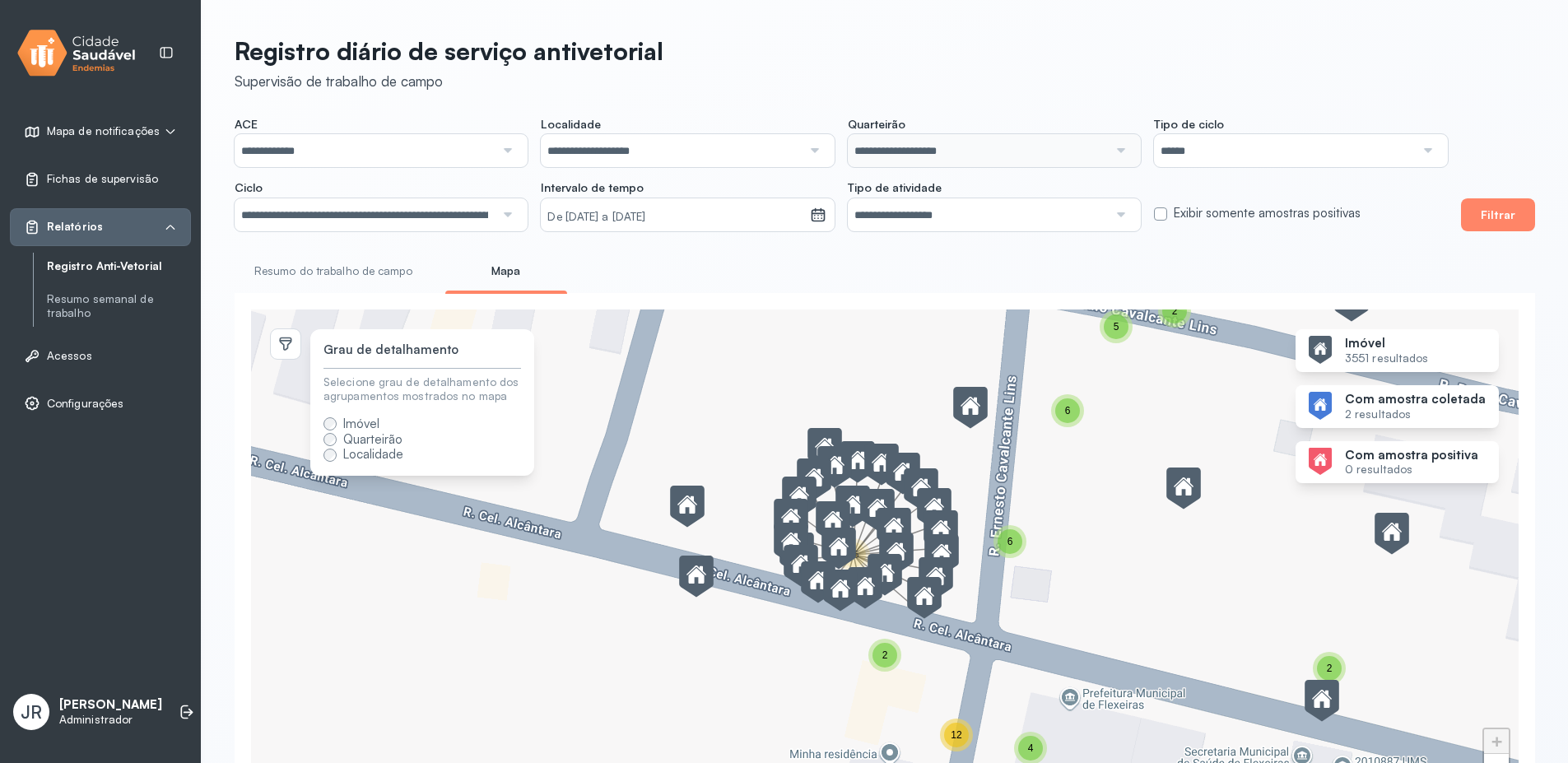
click at [968, 476] on div "14 6 4 2 24 13 205 5 2 2 3 3 3 8 5 5 12 15 16 28 3 9 16 32 6 11 25 78 1197 6 2 …" at bounding box center [884, 561] width 1267 height 504
